Goal: Transaction & Acquisition: Obtain resource

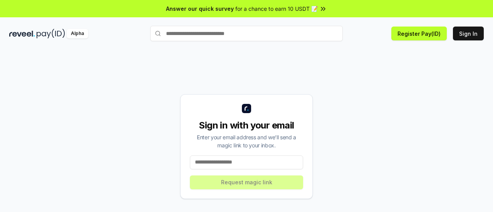
click at [230, 163] on input at bounding box center [246, 162] width 113 height 14
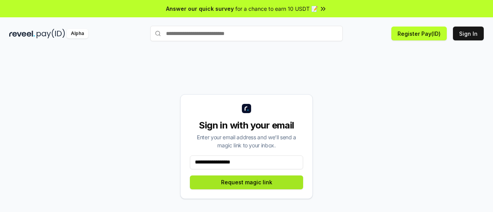
type input "**********"
click at [271, 188] on button "Request magic link" at bounding box center [246, 183] width 113 height 14
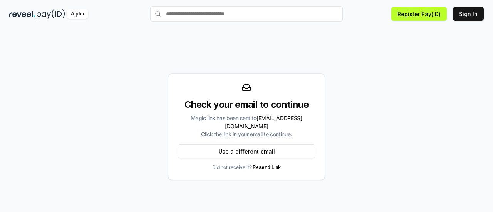
scroll to position [12, 0]
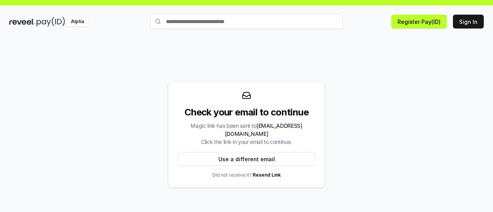
click at [267, 172] on link "Resend Link" at bounding box center [266, 175] width 28 height 6
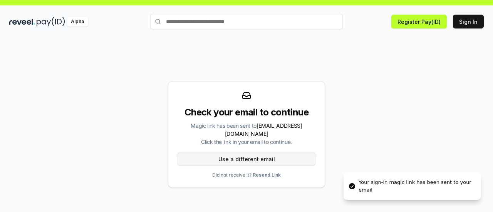
click at [257, 159] on button "Use a different email" at bounding box center [246, 159] width 138 height 14
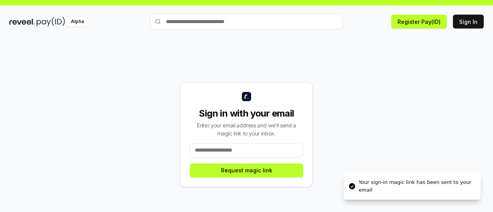
click at [245, 151] on input at bounding box center [246, 151] width 113 height 14
type input "*"
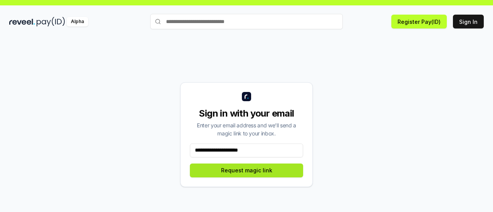
type input "**********"
click at [246, 170] on button "Request magic link" at bounding box center [246, 171] width 113 height 14
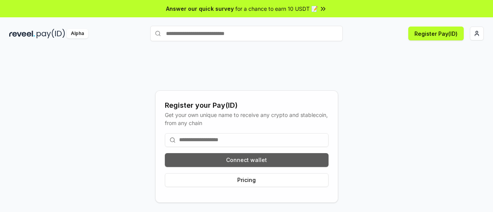
click at [283, 159] on button "Connect wallet" at bounding box center [247, 160] width 164 height 14
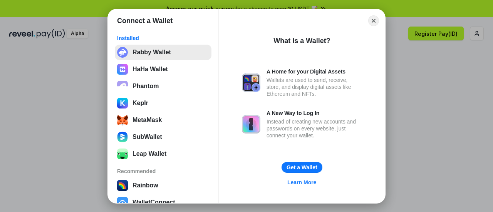
click at [127, 54] on button "Rabby Wallet" at bounding box center [163, 52] width 97 height 15
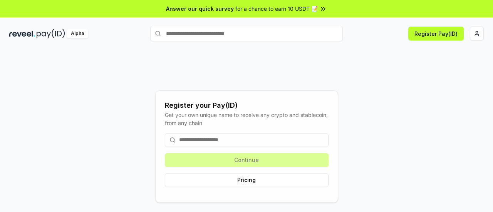
scroll to position [22, 0]
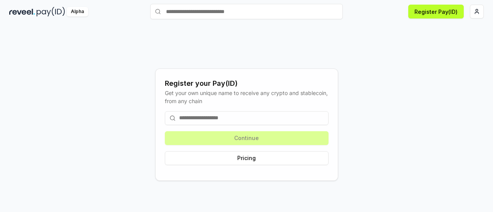
click at [267, 122] on input at bounding box center [247, 118] width 164 height 14
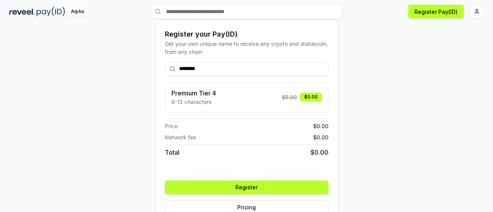
type input "********"
click at [268, 187] on button "Register" at bounding box center [247, 188] width 164 height 14
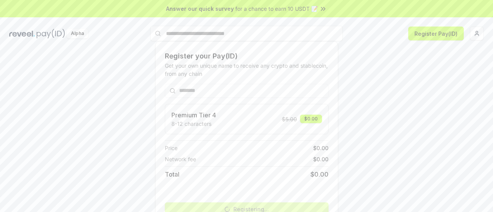
scroll to position [40, 0]
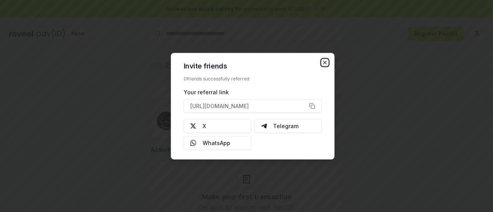
click at [323, 62] on icon "button" at bounding box center [325, 62] width 6 height 6
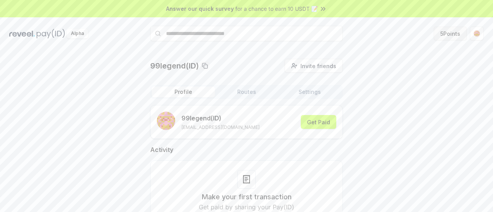
click at [449, 32] on button "5 Points" at bounding box center [449, 34] width 33 height 14
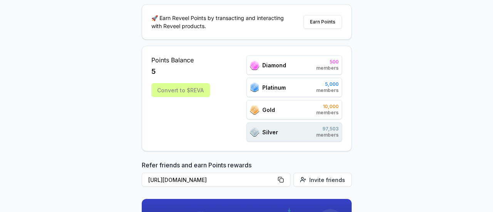
scroll to position [72, 0]
